Goal: Transaction & Acquisition: Purchase product/service

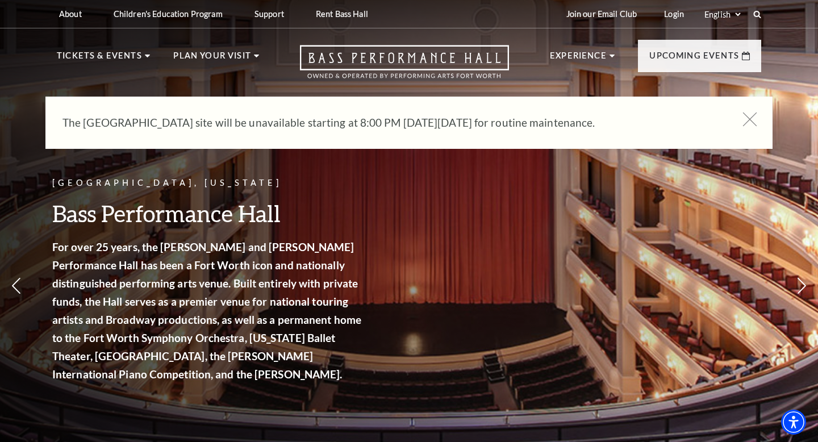
click at [750, 124] on icon at bounding box center [750, 119] width 14 height 14
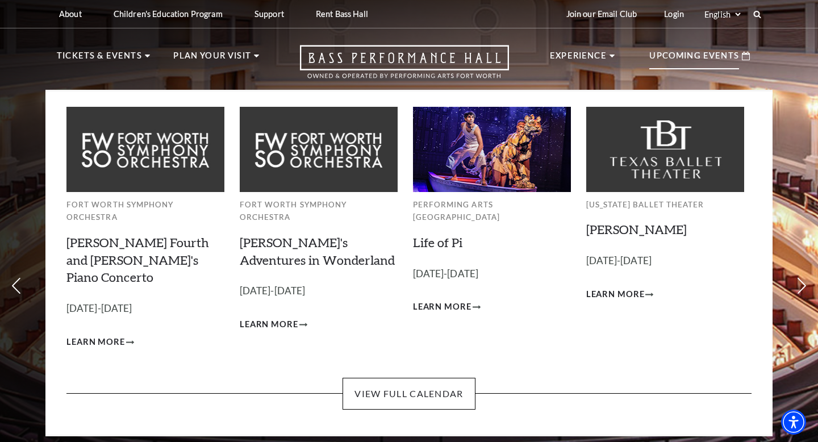
click at [719, 63] on p "Upcoming Events" at bounding box center [694, 59] width 90 height 20
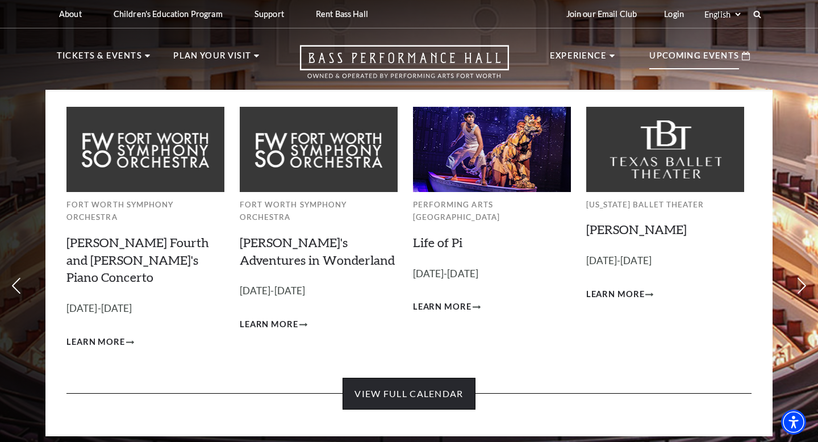
click at [433, 378] on link "View Full Calendar" at bounding box center [409, 394] width 132 height 32
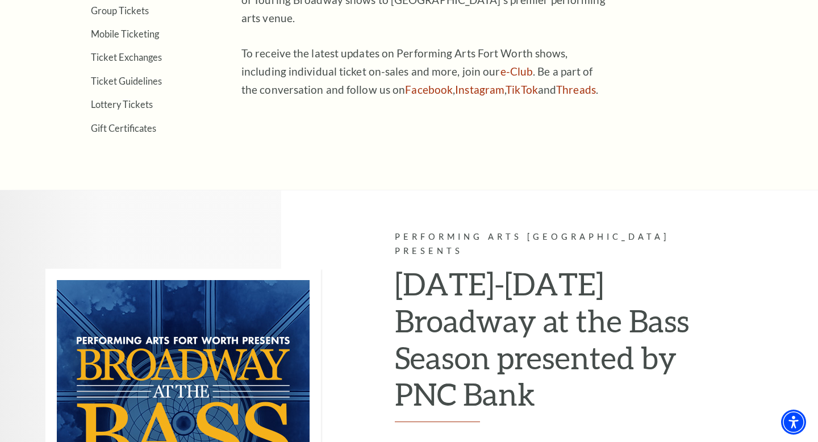
scroll to position [152, 0]
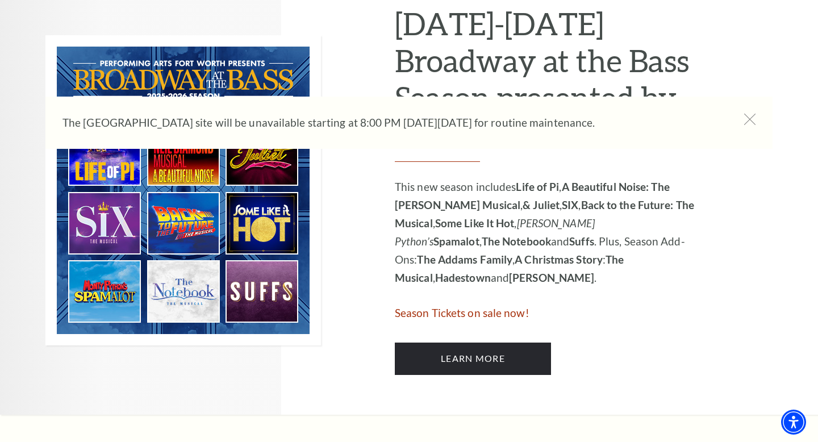
scroll to position [589, 0]
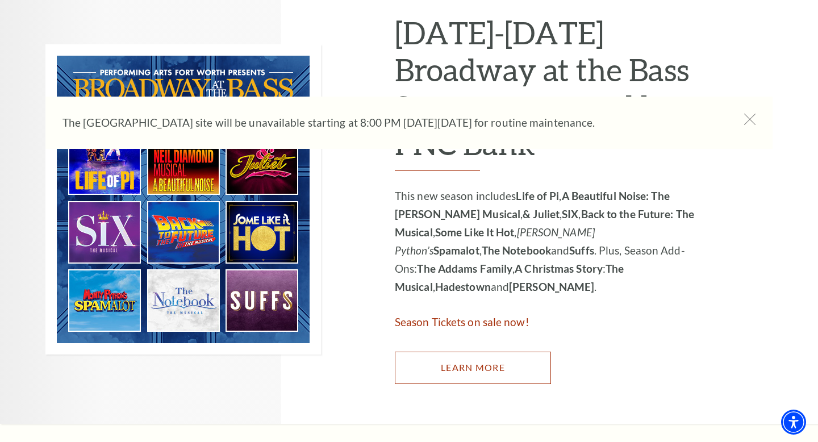
click at [481, 369] on link "Learn More" at bounding box center [473, 368] width 156 height 32
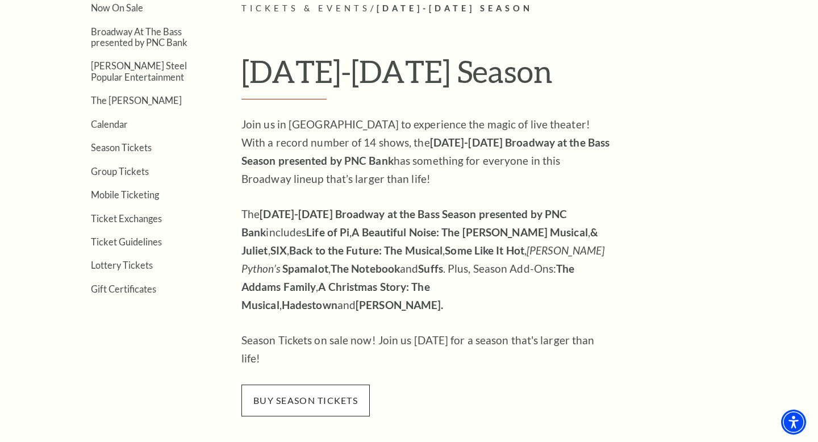
scroll to position [324, 0]
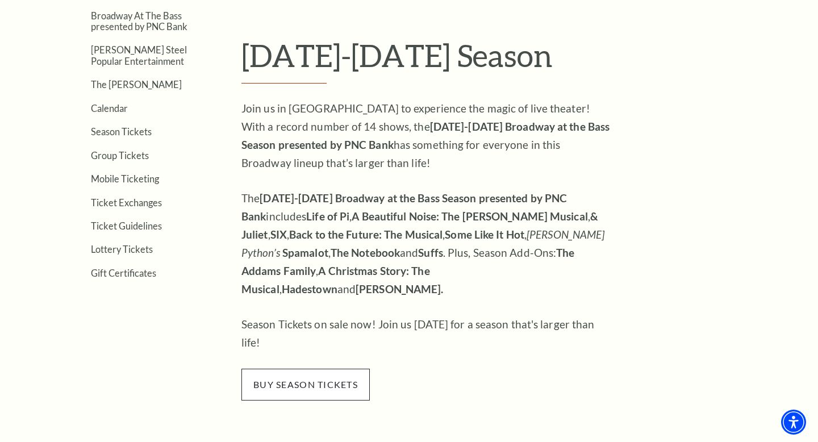
click at [314, 369] on span "buy season tickets" at bounding box center [305, 385] width 128 height 32
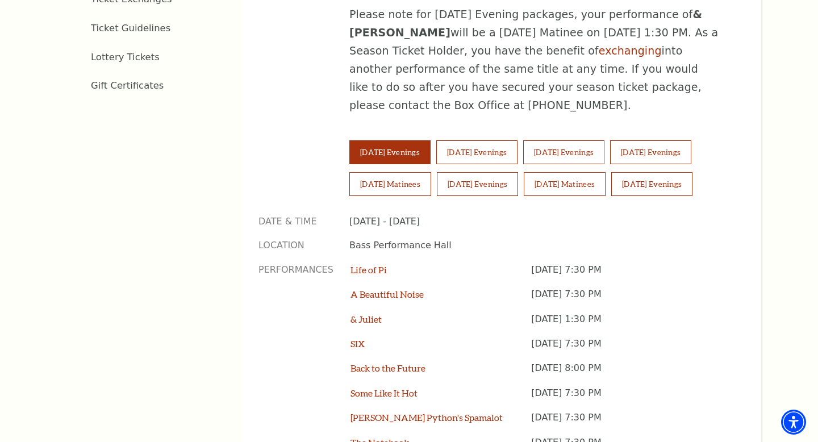
scroll to position [750, 0]
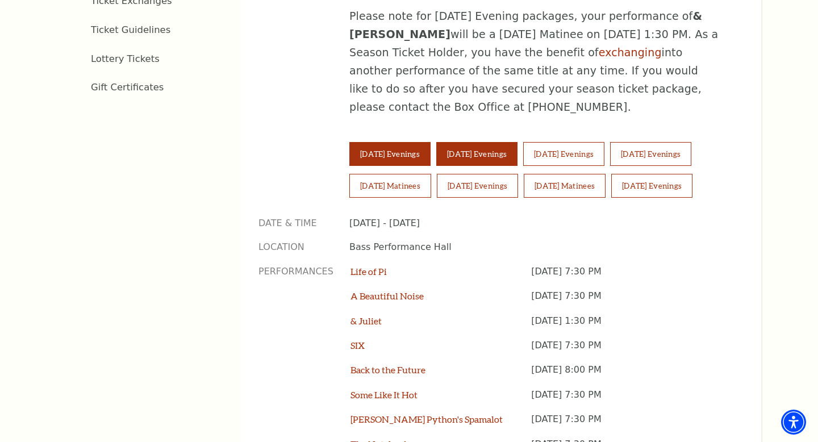
click at [500, 142] on button "[DATE] Evenings" at bounding box center [476, 154] width 81 height 24
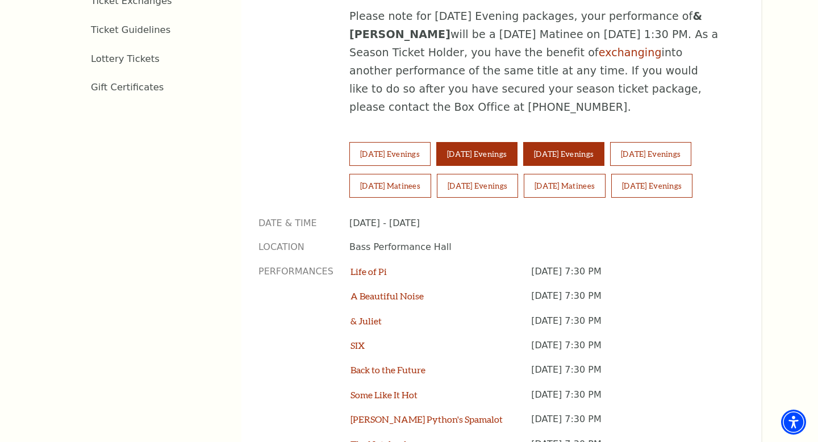
click at [593, 142] on button "[DATE] Evenings" at bounding box center [563, 154] width 81 height 24
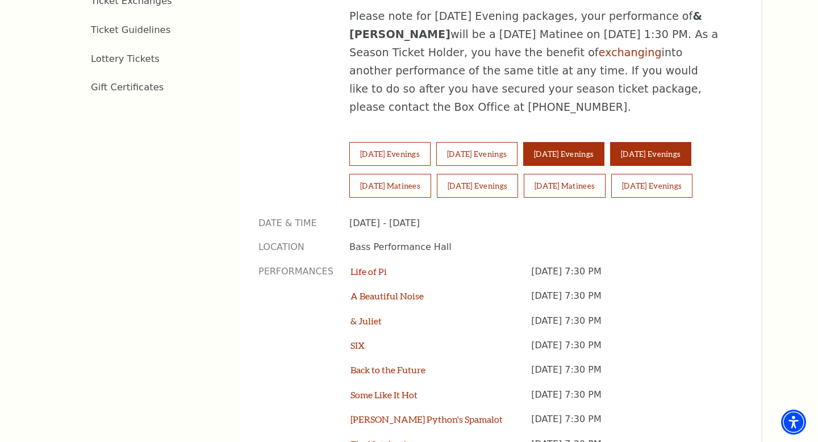
click at [687, 142] on button "[DATE] Evenings" at bounding box center [650, 154] width 81 height 24
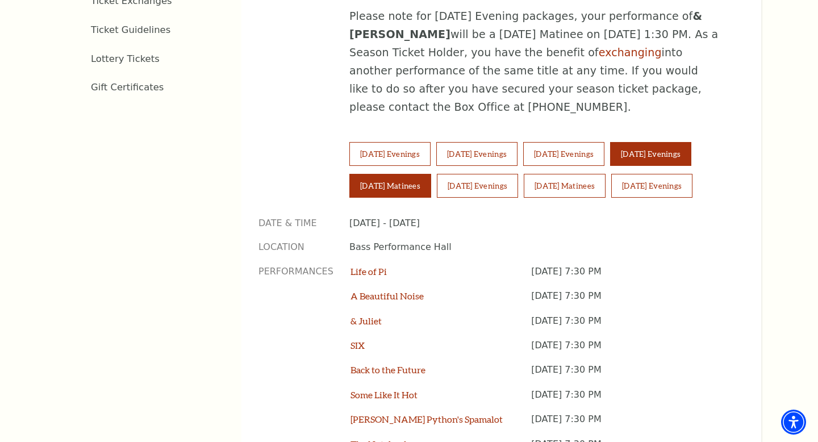
click at [426, 174] on button "[DATE] Matinees" at bounding box center [390, 186] width 82 height 24
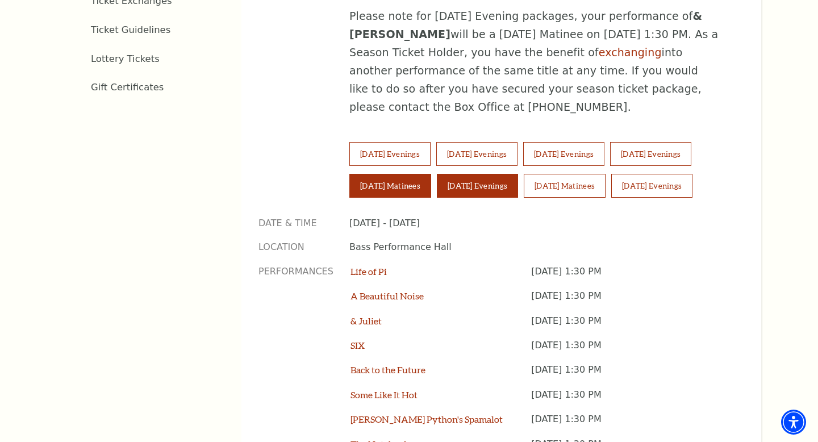
click at [482, 174] on button "[DATE] Evenings" at bounding box center [477, 186] width 81 height 24
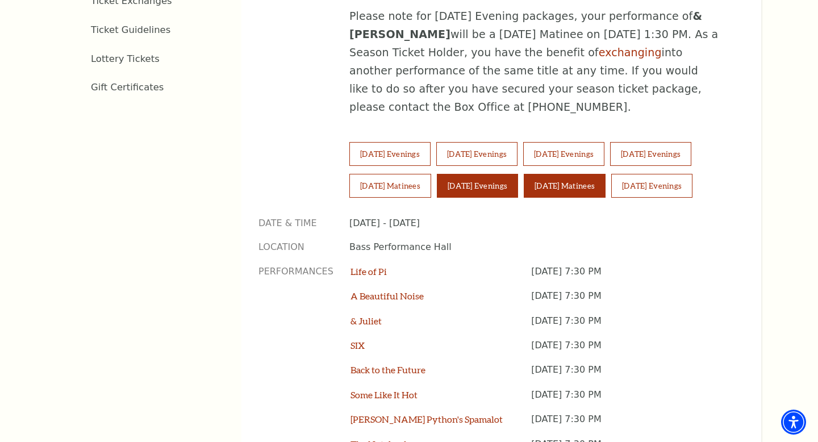
click at [548, 174] on button "[DATE] Matinees" at bounding box center [565, 186] width 82 height 24
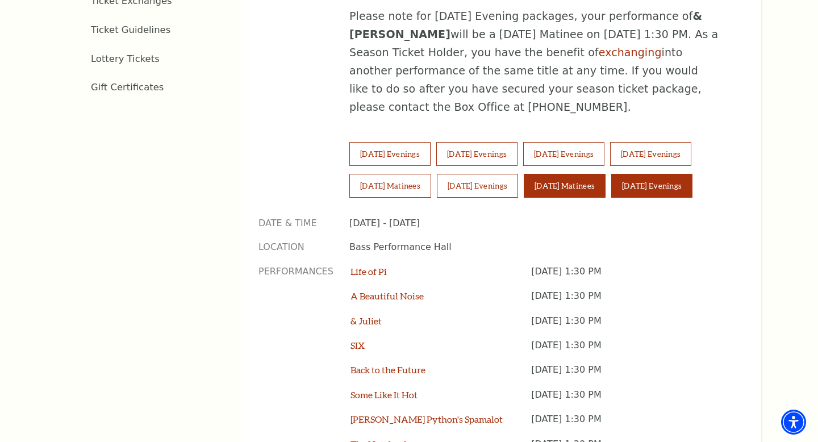
click at [647, 174] on button "[DATE] Evenings" at bounding box center [651, 186] width 81 height 24
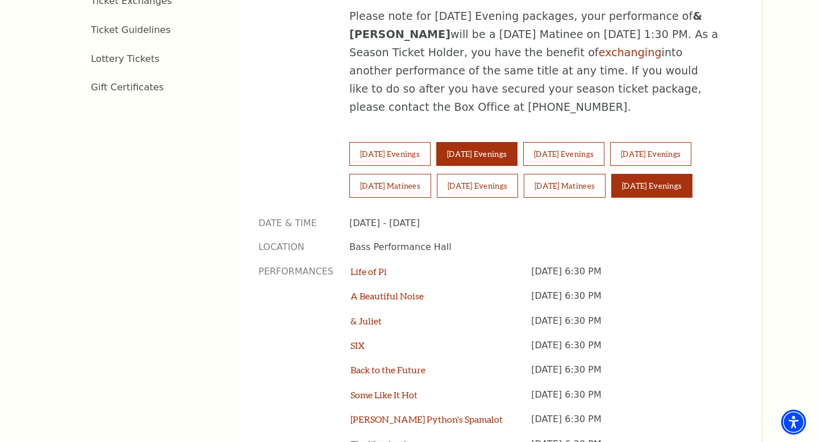
click at [493, 142] on button "[DATE] Evenings" at bounding box center [476, 154] width 81 height 24
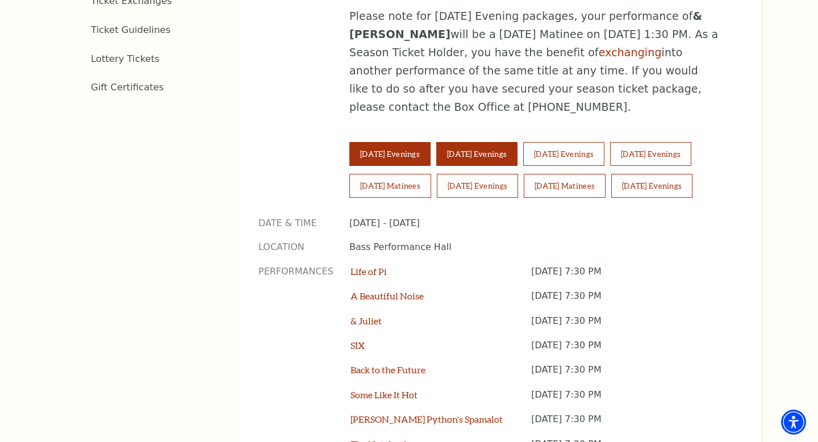
click at [420, 142] on button "[DATE] Evenings" at bounding box center [389, 154] width 81 height 24
